Goal: Communication & Community: Answer question/provide support

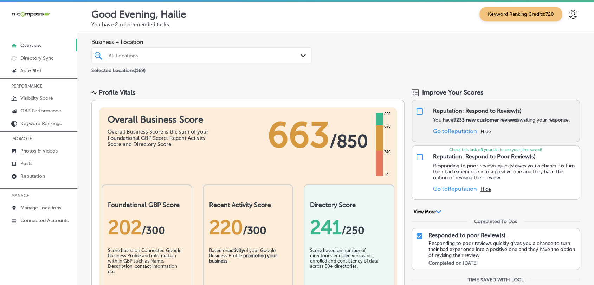
click at [423, 105] on div "Reputation: Respond to Review(s) You have 9233 new customer reviews awaiting yo…" at bounding box center [495, 121] width 169 height 42
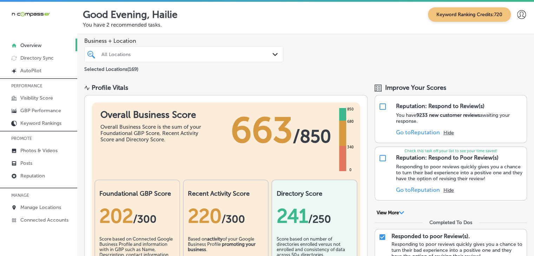
click at [376, 75] on div "Business + Location All Locations Path Created with Sketch. Selected Locations …" at bounding box center [305, 55] width 457 height 43
click at [44, 173] on p "Reputation" at bounding box center [32, 176] width 25 height 6
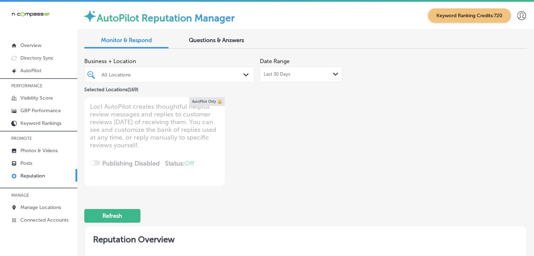
click at [314, 71] on div "Last 30 Days Path Created with Sketch." at bounding box center [301, 74] width 83 height 15
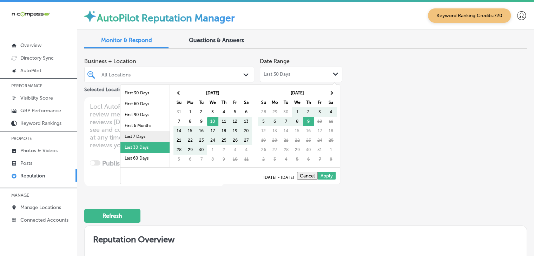
click at [132, 138] on li "Last 7 Days" at bounding box center [144, 136] width 49 height 11
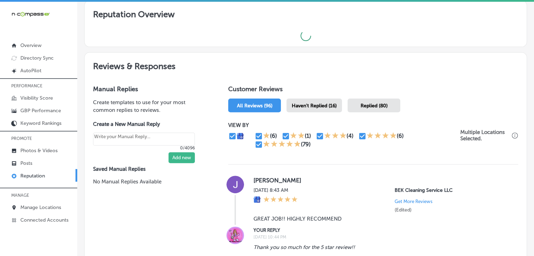
scroll to position [296, 0]
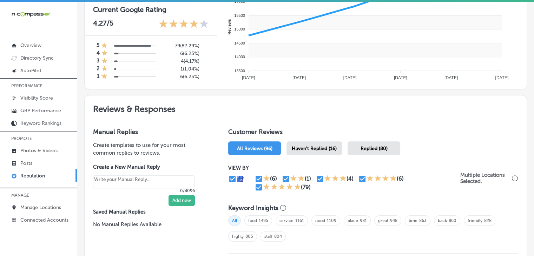
click at [325, 146] on span "Haven't Replied (16)" at bounding box center [314, 149] width 45 height 6
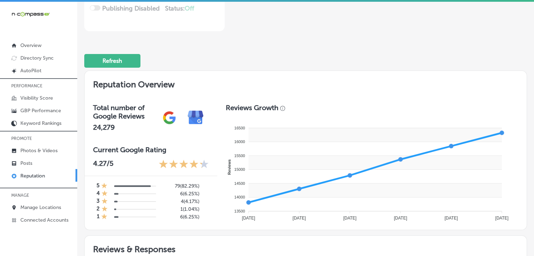
type textarea "x"
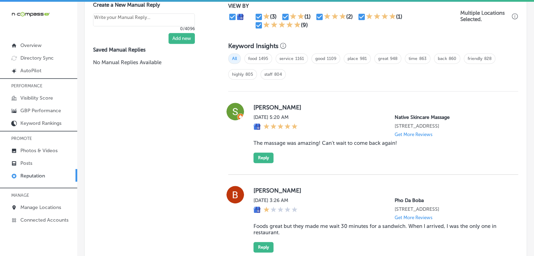
scroll to position [436, 0]
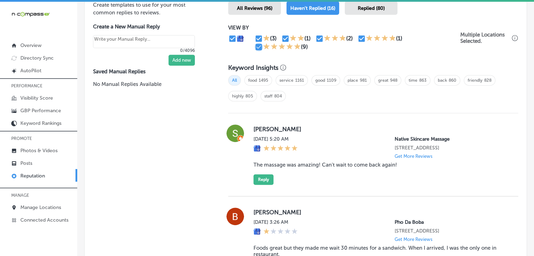
click at [255, 44] on input "checkbox" at bounding box center [259, 47] width 8 height 8
checkbox input "false"
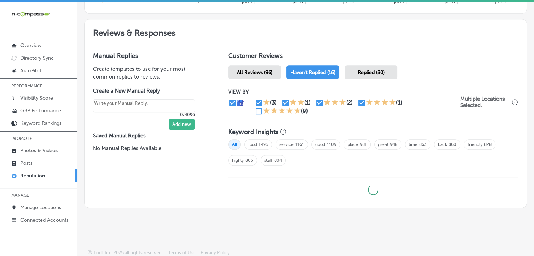
type textarea "x"
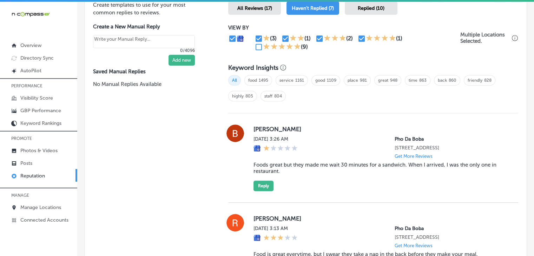
click at [357, 102] on div "All food 1495 service 1161 good 1109 place 981 great 948 time 863 back 860 frie…" at bounding box center [373, 91] width 290 height 39
click at [366, 40] on div at bounding box center [369, 38] width 7 height 8
click at [363, 40] on input "checkbox" at bounding box center [362, 38] width 8 height 8
checkbox input "false"
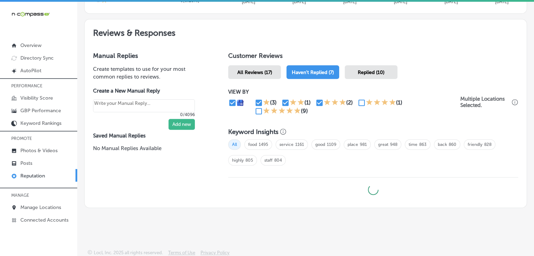
type textarea "x"
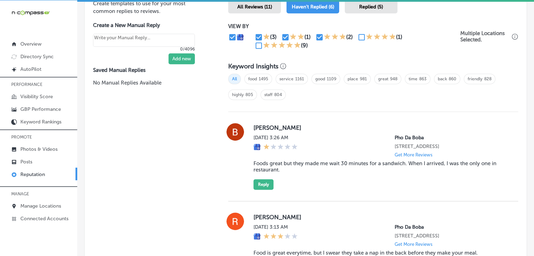
click at [257, 35] on input "checkbox" at bounding box center [259, 37] width 8 height 8
checkbox input "false"
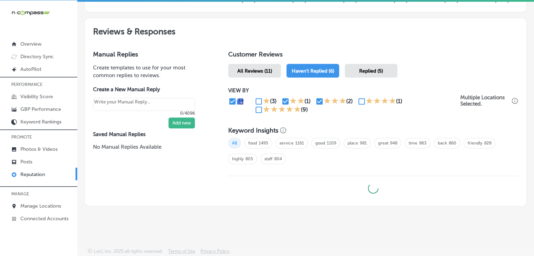
type textarea "x"
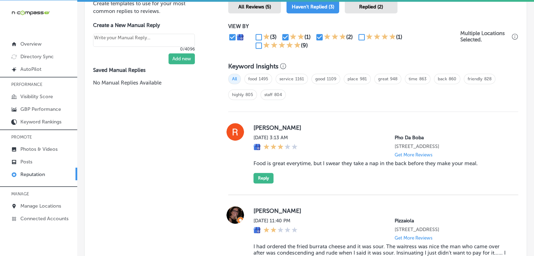
click at [286, 97] on div "All food 1495 service 1161 good 1109 place 981 great 948 time 863 back 860 frie…" at bounding box center [373, 89] width 290 height 39
click at [285, 34] on input "checkbox" at bounding box center [285, 37] width 8 height 8
checkbox input "false"
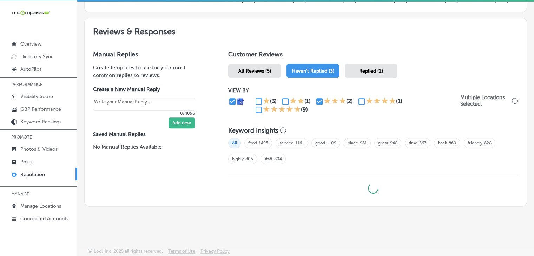
type textarea "x"
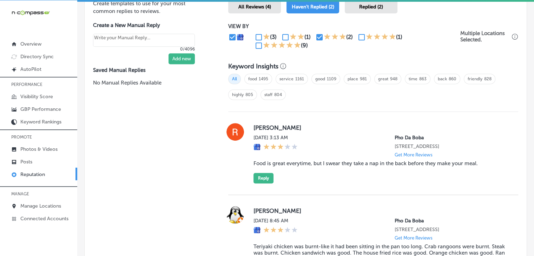
click at [319, 98] on div "All food 1495 service 1161 good 1109 place 981 great 948 time 863 back 860 frie…" at bounding box center [373, 89] width 290 height 39
click at [317, 43] on div "(3) (1) (2) (1) (9)" at bounding box center [358, 41] width 206 height 17
click at [317, 40] on div "(3) (1) (2) (1) (9)" at bounding box center [358, 41] width 206 height 17
click at [317, 40] on input "checkbox" at bounding box center [319, 37] width 8 height 8
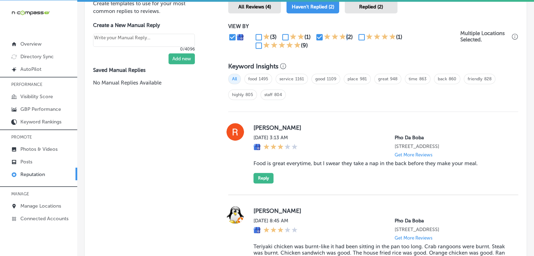
checkbox input "false"
type textarea "x"
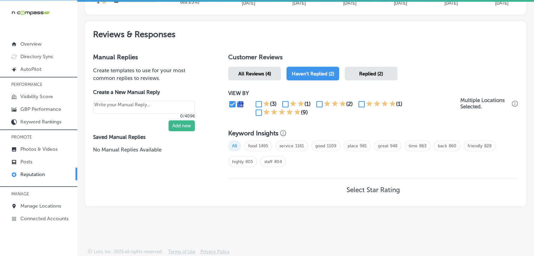
click at [366, 100] on icon at bounding box center [369, 103] width 7 height 7
click at [362, 100] on input "checkbox" at bounding box center [362, 104] width 8 height 8
checkbox input "true"
type textarea "x"
click at [253, 116] on div "VIEW BY (3) (1) (2) (1) (9) Multiple Locations Selected." at bounding box center [373, 103] width 290 height 41
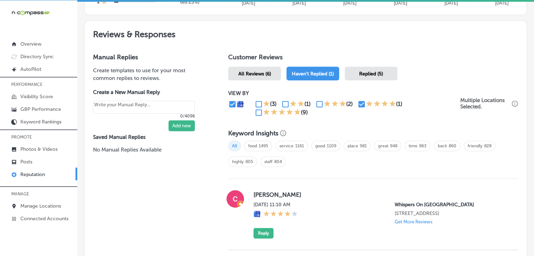
click at [255, 112] on input "checkbox" at bounding box center [259, 113] width 8 height 8
checkbox input "true"
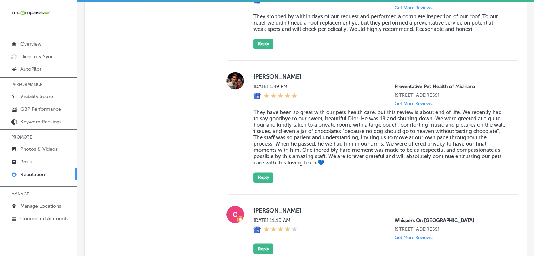
scroll to position [1145, 0]
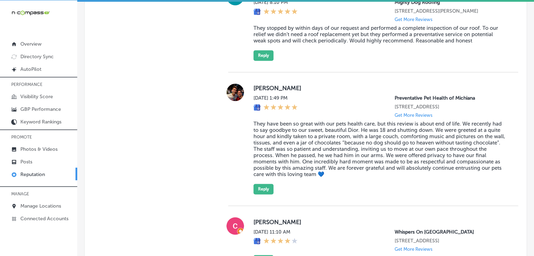
click at [368, 178] on blockquote "They have been so great with our pets health care, but this review is about end…" at bounding box center [381, 149] width 254 height 57
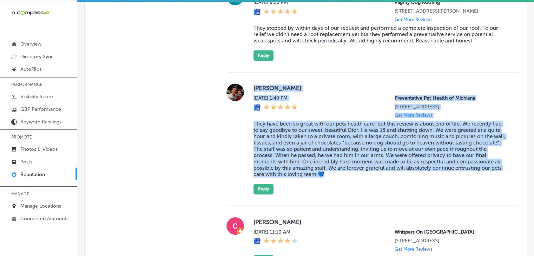
drag, startPoint x: 371, startPoint y: 222, endPoint x: 250, endPoint y: 116, distance: 160.8
click at [250, 116] on div "[PERSON_NAME] [DATE] 1:49 PM Preventative Pet Health of Michiana [STREET_ADDRES…" at bounding box center [373, 139] width 290 height 134
copy div "[PERSON_NAME] [DATE] 1:49 PM Preventative Pet Health of Michiana [STREET_ADDRES…"
click at [286, 118] on div "[DATE] 1:49 PM" at bounding box center [276, 106] width 44 height 23
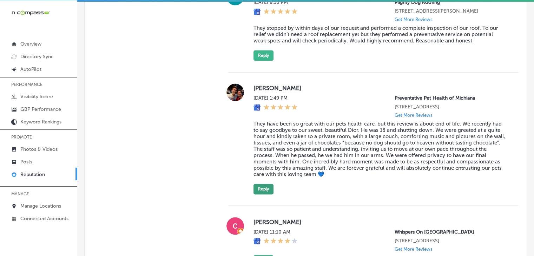
click at [262, 195] on button "Reply" at bounding box center [264, 189] width 20 height 11
type textarea "x"
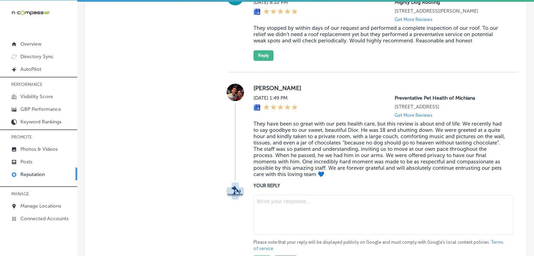
scroll to position [1215, 0]
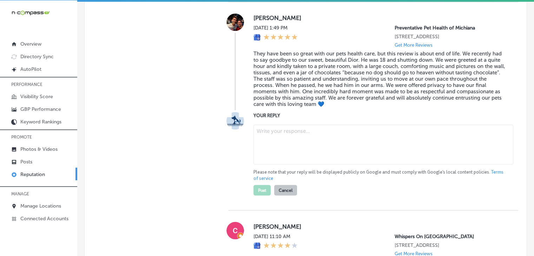
click at [299, 165] on textarea at bounding box center [384, 145] width 260 height 40
paste textarea "Thank you for sharing such a heartfelt review, [PERSON_NAME]. We are deeply hon…"
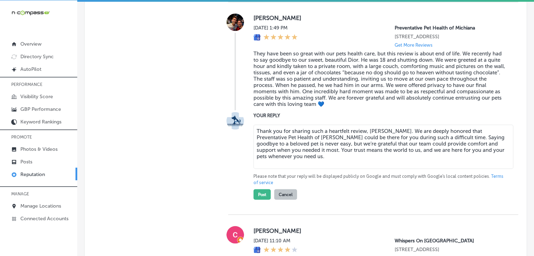
type textarea "Thank you for sharing such a heartfelt review, [PERSON_NAME]. We are deeply hon…"
type textarea "x"
click at [383, 169] on textarea "Thank you for sharing such a heartfelt review, [PERSON_NAME]. We are deeply hon…" at bounding box center [384, 147] width 260 height 44
click at [338, 169] on textarea "Thank you for sharing such a heartfelt review, [PERSON_NAME]. We are deeply hon…" at bounding box center [384, 147] width 260 height 44
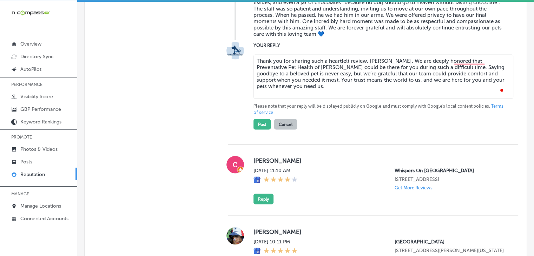
click at [299, 99] on textarea "Thank you for sharing such a heartfelt review, [PERSON_NAME]. We are deeply hon…" at bounding box center [384, 76] width 260 height 44
type textarea "Thank you for sharing such a heartfelt review, [PERSON_NAME]. We are deeply hon…"
click at [251, 130] on div "YOUR REPLY Thank you for sharing such a heartfelt review, [PERSON_NAME]. We are…" at bounding box center [373, 86] width 290 height 89
click at [254, 130] on button "Post" at bounding box center [262, 125] width 17 height 11
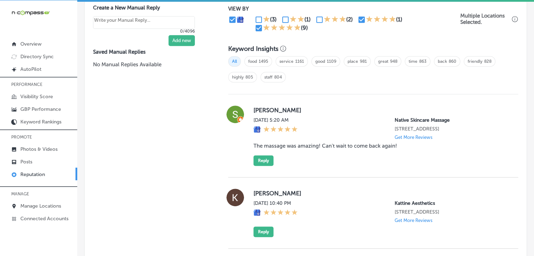
scroll to position [442, 0]
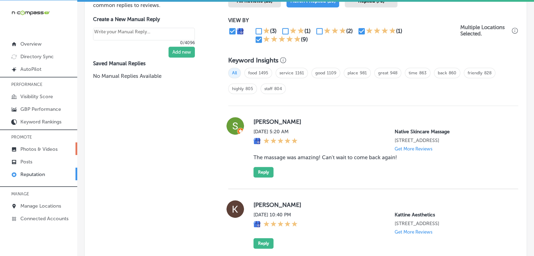
type textarea "x"
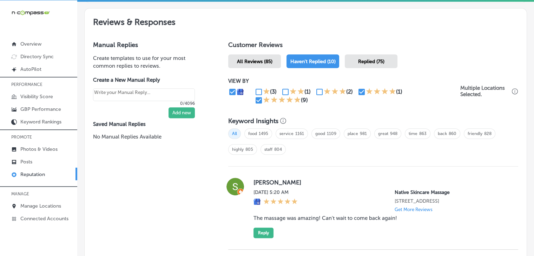
scroll to position [372, 0]
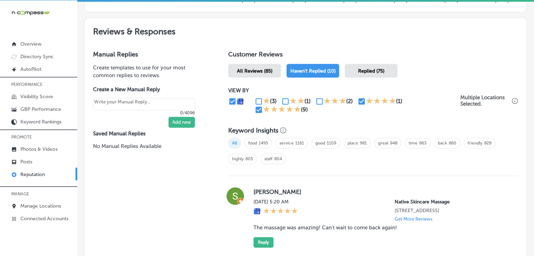
drag, startPoint x: 255, startPoint y: 111, endPoint x: 262, endPoint y: 110, distance: 7.5
click at [255, 111] on input "checkbox" at bounding box center [259, 110] width 8 height 8
checkbox input "false"
type textarea "x"
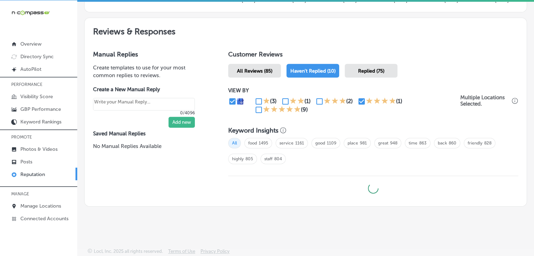
click at [358, 100] on input "checkbox" at bounding box center [362, 101] width 8 height 8
checkbox input "false"
type textarea "x"
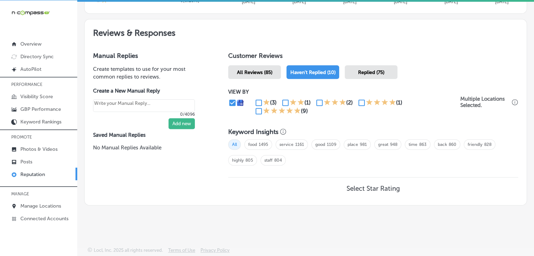
scroll to position [369, 0]
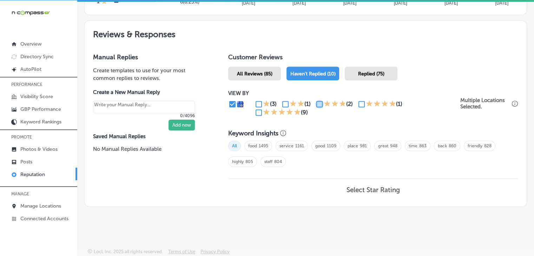
click at [320, 104] on input "checkbox" at bounding box center [319, 104] width 8 height 8
checkbox input "true"
click at [278, 103] on div "(3)" at bounding box center [268, 104] width 27 height 8
type textarea "x"
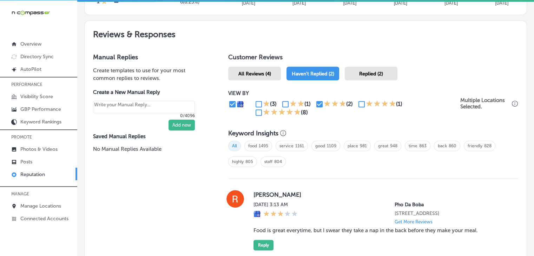
click at [282, 103] on input "checkbox" at bounding box center [285, 104] width 8 height 8
checkbox input "true"
type textarea "x"
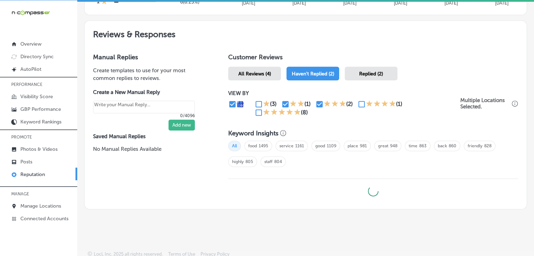
click at [259, 104] on input "checkbox" at bounding box center [259, 104] width 8 height 8
checkbox input "true"
type textarea "x"
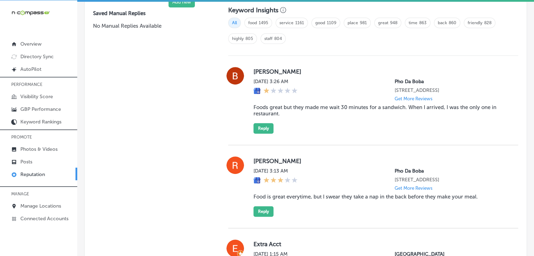
scroll to position [510, 0]
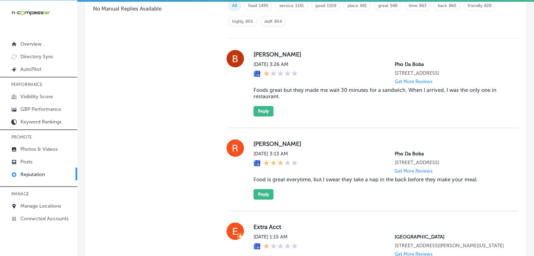
click at [511, 211] on div "[PERSON_NAME] [DATE] 3:13 AM Pho [GEOGRAPHIC_DATA][STREET_ADDRESS] Get More Rev…" at bounding box center [373, 169] width 290 height 83
